Goal: Task Accomplishment & Management: Use online tool/utility

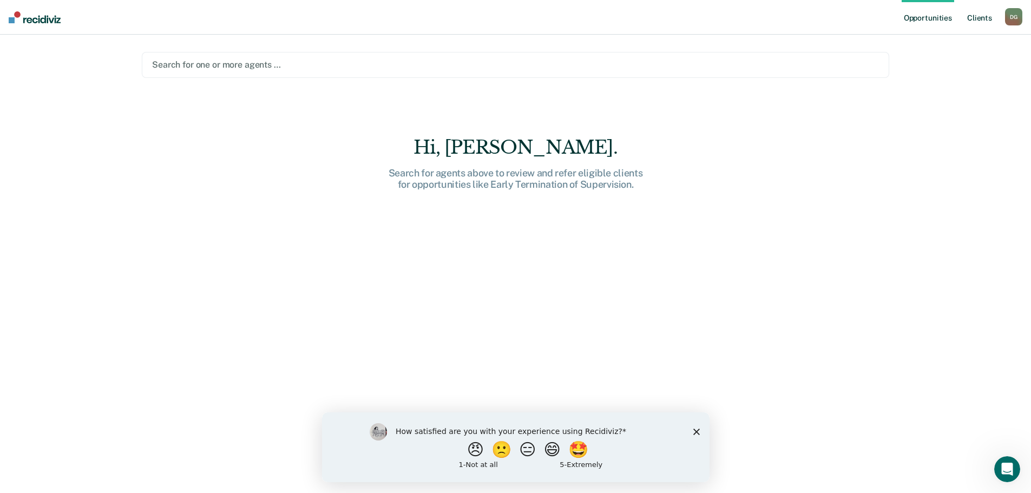
click at [971, 19] on link "Client s" at bounding box center [979, 17] width 29 height 35
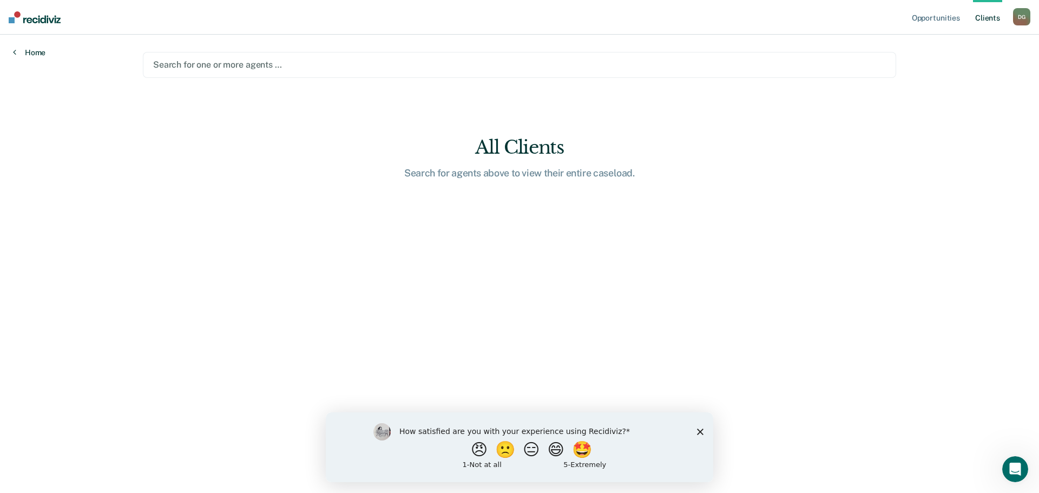
click at [34, 56] on link "Home" at bounding box center [29, 53] width 32 height 10
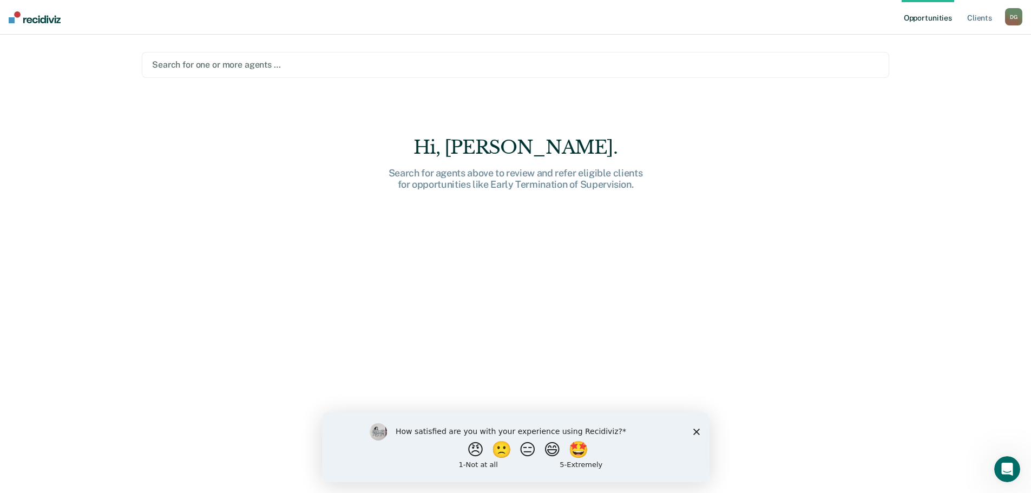
click at [225, 65] on div at bounding box center [515, 64] width 727 height 12
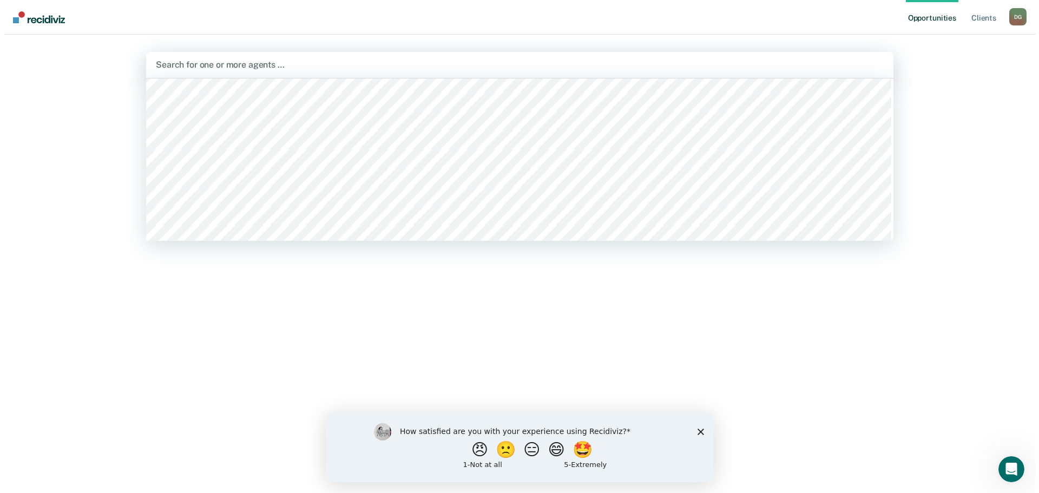
scroll to position [2273, 0]
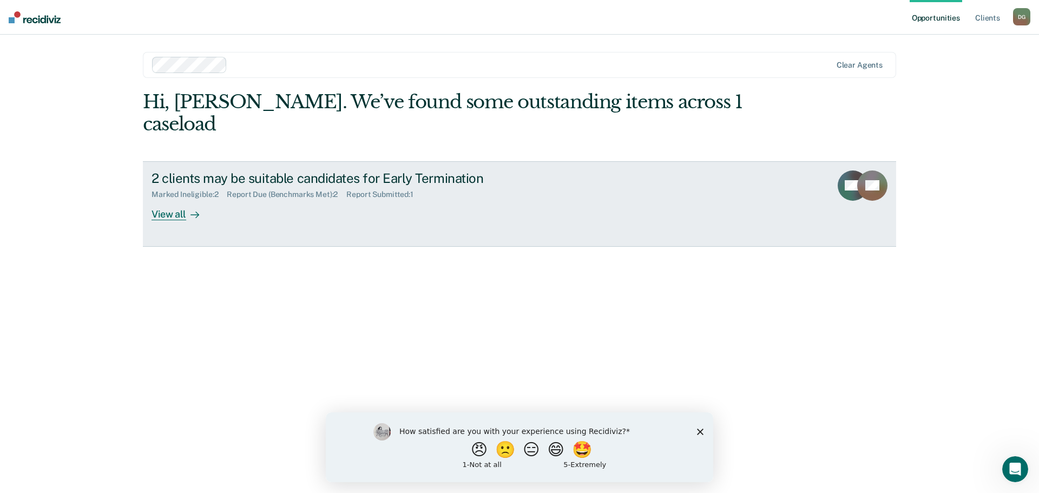
click at [383, 190] on div "2 clients may be suitable candidates for Early Termination Marked Ineligible : …" at bounding box center [355, 195] width 406 height 50
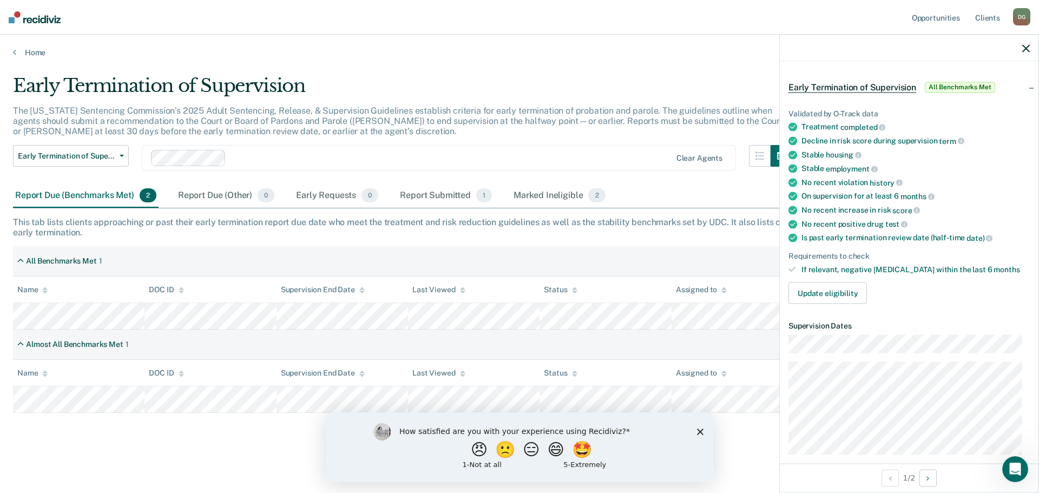
scroll to position [54, 0]
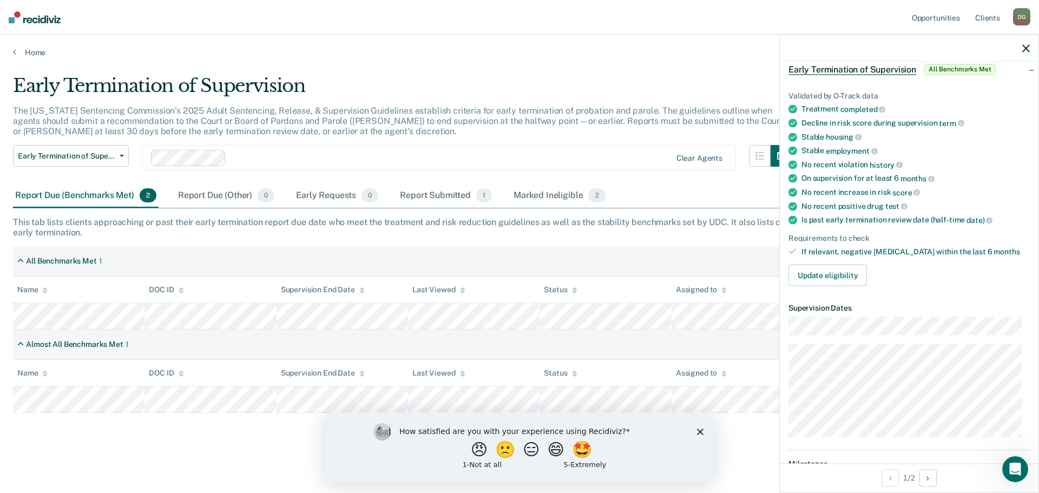
click at [792, 163] on icon at bounding box center [793, 164] width 9 height 9
click at [810, 166] on div "No recent violation history" at bounding box center [916, 165] width 228 height 10
click at [832, 274] on button "Update eligibility" at bounding box center [828, 276] width 78 height 22
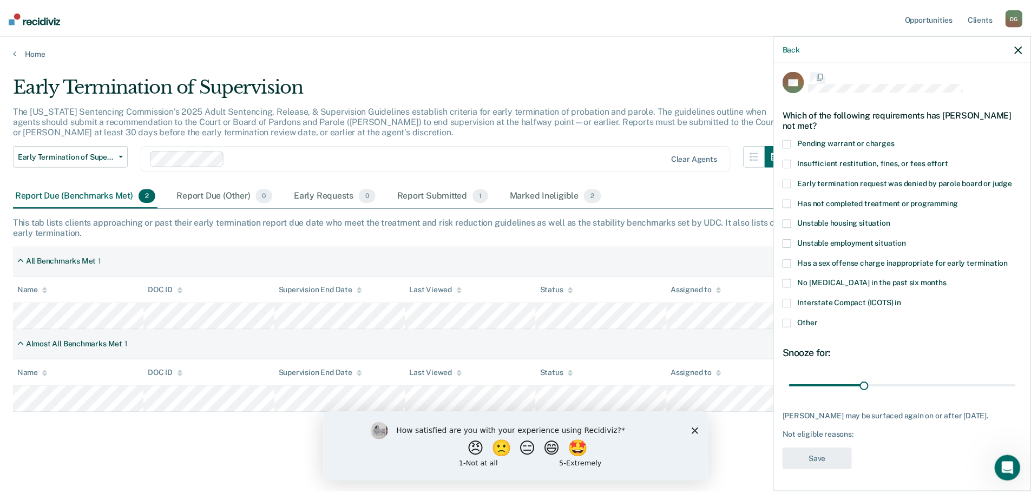
scroll to position [14, 0]
click at [788, 133] on div "BC Which of the following requirements has [PERSON_NAME] not met? Pending warra…" at bounding box center [909, 276] width 259 height 429
click at [794, 139] on span at bounding box center [793, 143] width 9 height 9
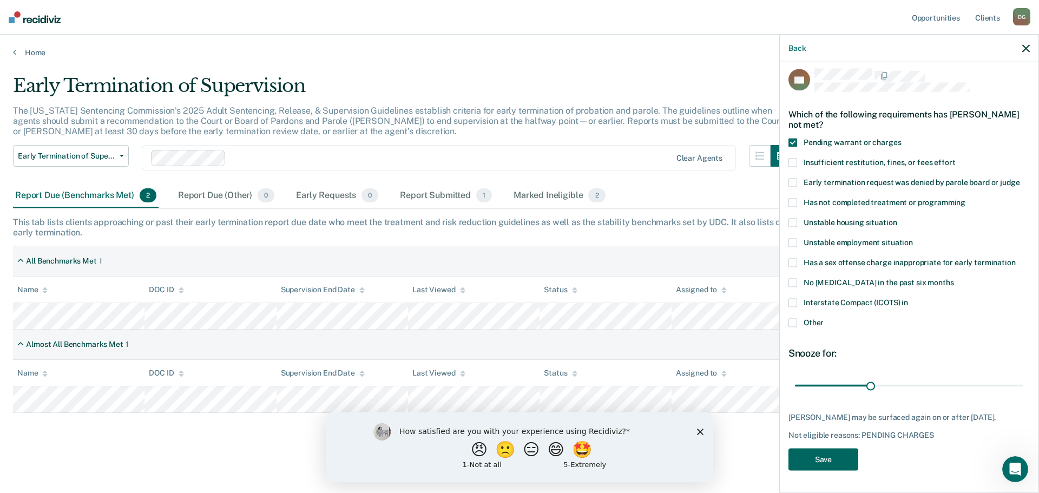
click at [837, 458] on button "Save" at bounding box center [824, 460] width 70 height 22
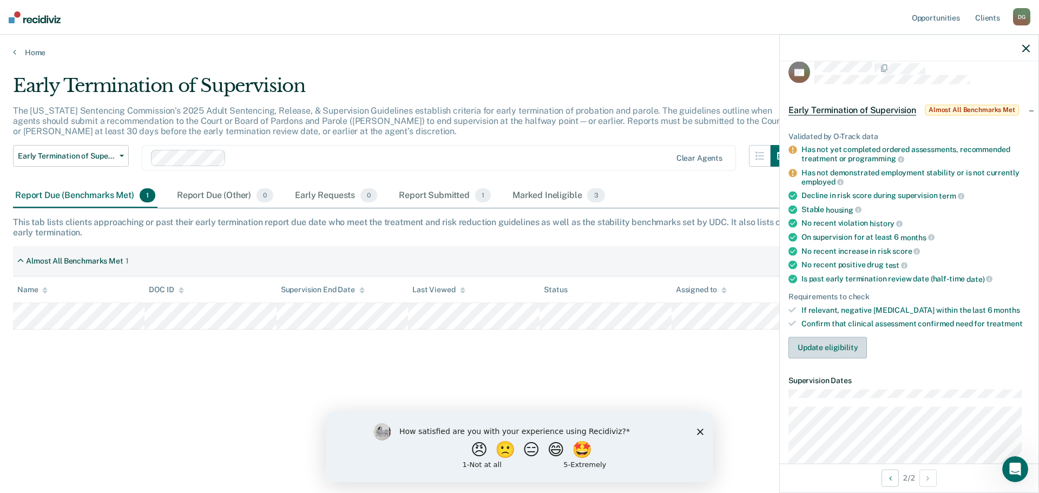
click at [815, 348] on button "Update eligibility" at bounding box center [828, 348] width 78 height 22
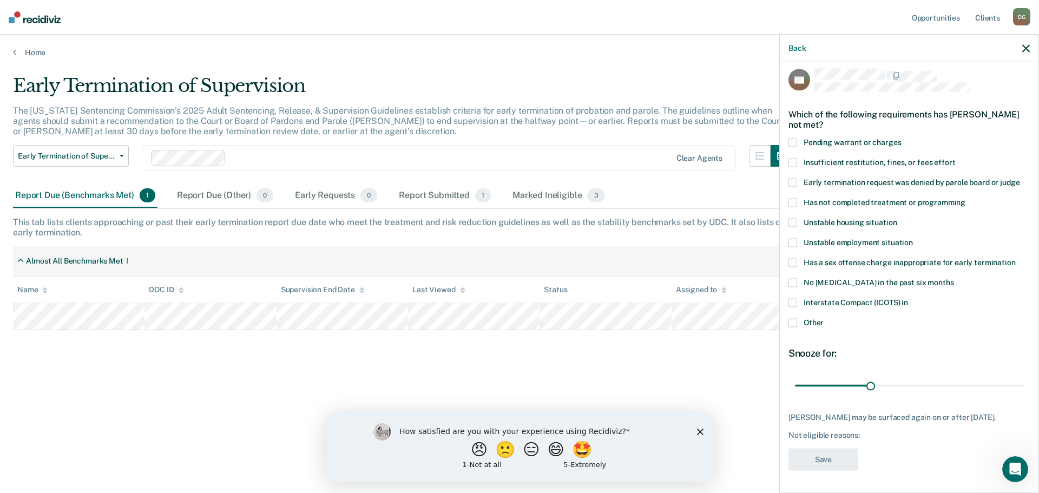
drag, startPoint x: 790, startPoint y: 192, endPoint x: 829, endPoint y: 220, distance: 48.1
click at [793, 199] on span at bounding box center [793, 203] width 9 height 9
click at [825, 459] on button "Save" at bounding box center [824, 460] width 70 height 22
